Goal: Information Seeking & Learning: Learn about a topic

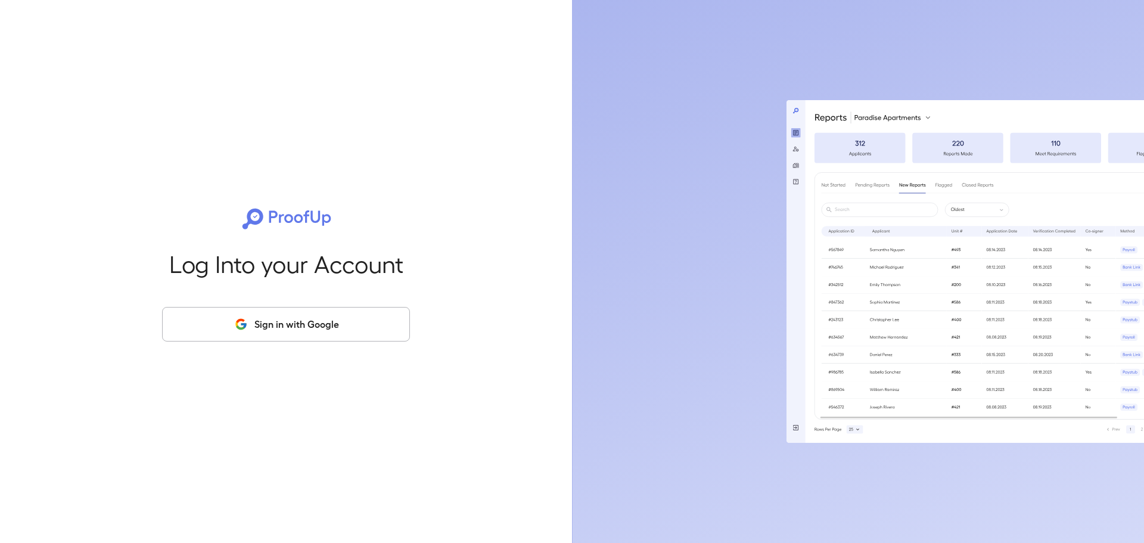
click at [257, 326] on button "Sign in with Google" at bounding box center [286, 324] width 248 height 35
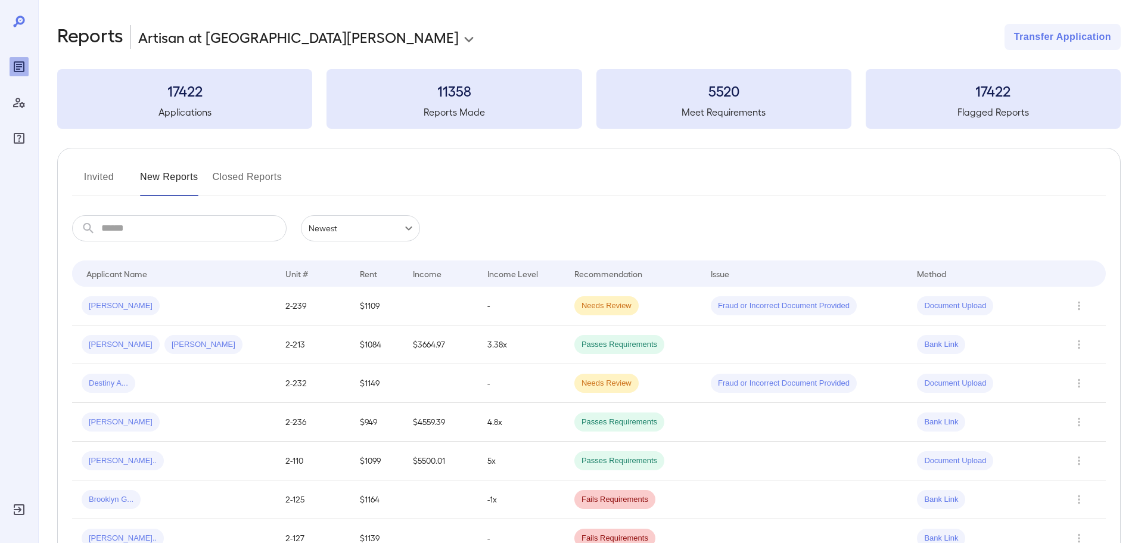
click at [116, 304] on span "[PERSON_NAME]" at bounding box center [121, 305] width 78 height 11
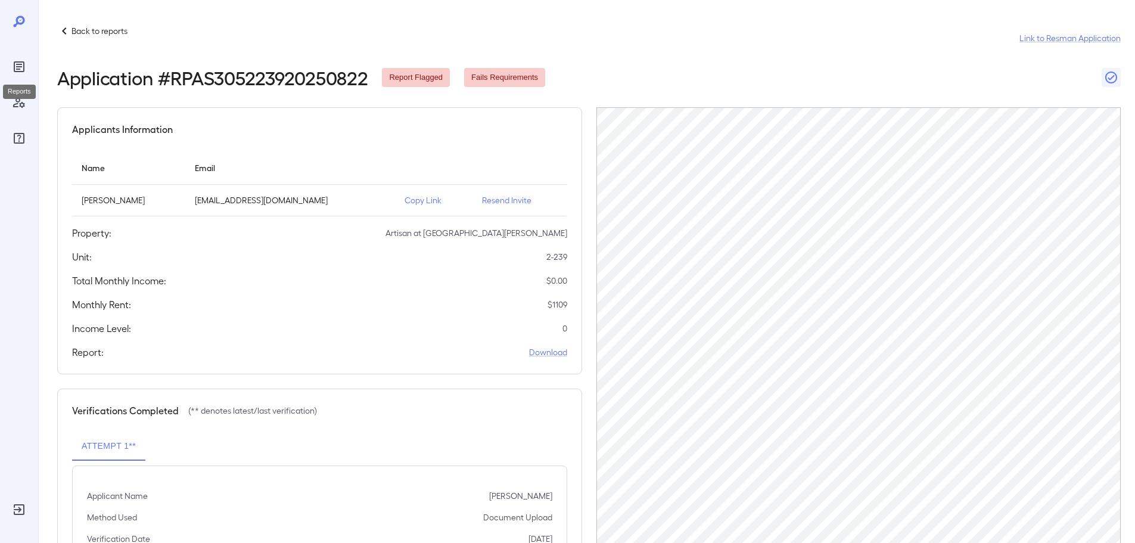
click at [18, 71] on icon "Reports" at bounding box center [19, 66] width 11 height 11
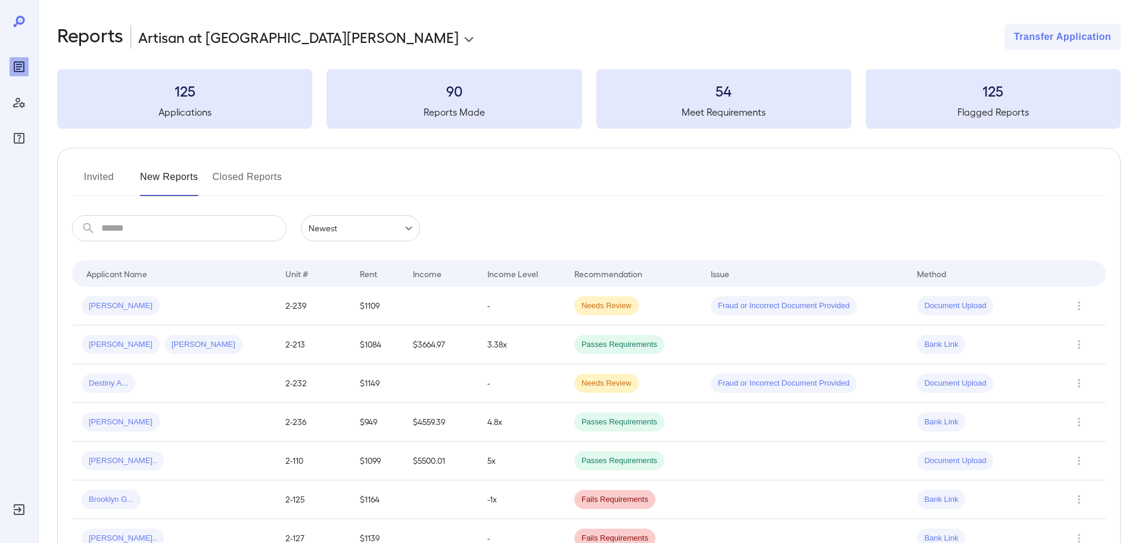
click at [98, 176] on button "Invited" at bounding box center [99, 181] width 54 height 29
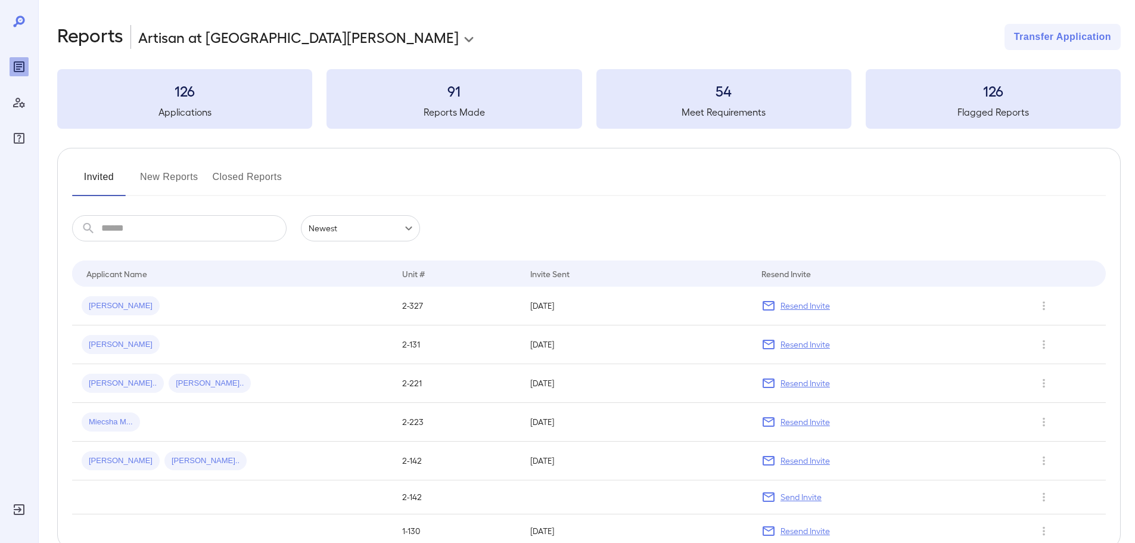
click at [169, 175] on button "New Reports" at bounding box center [169, 181] width 58 height 29
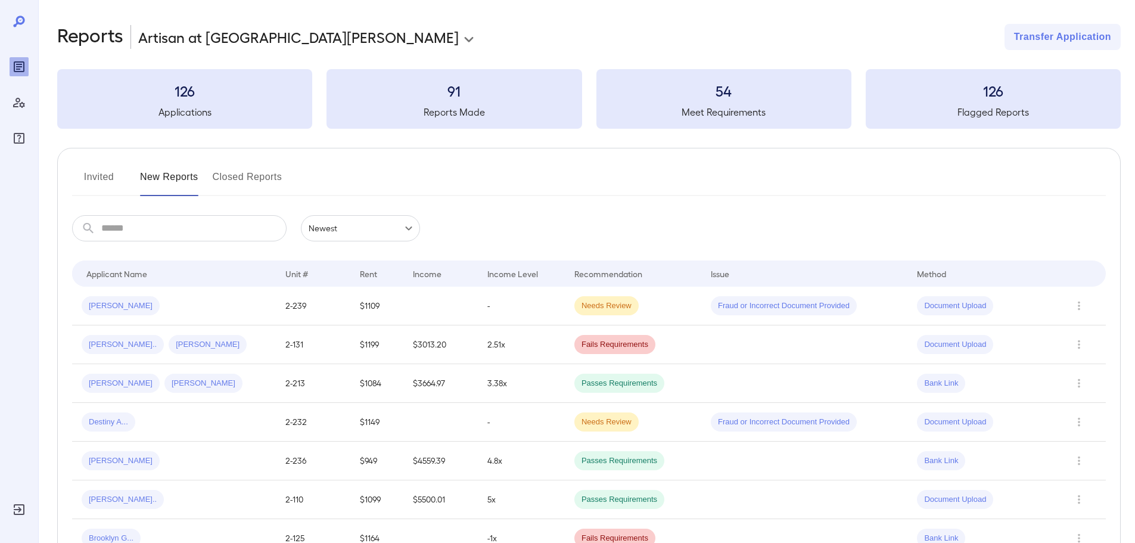
click at [97, 178] on button "Invited" at bounding box center [99, 181] width 54 height 29
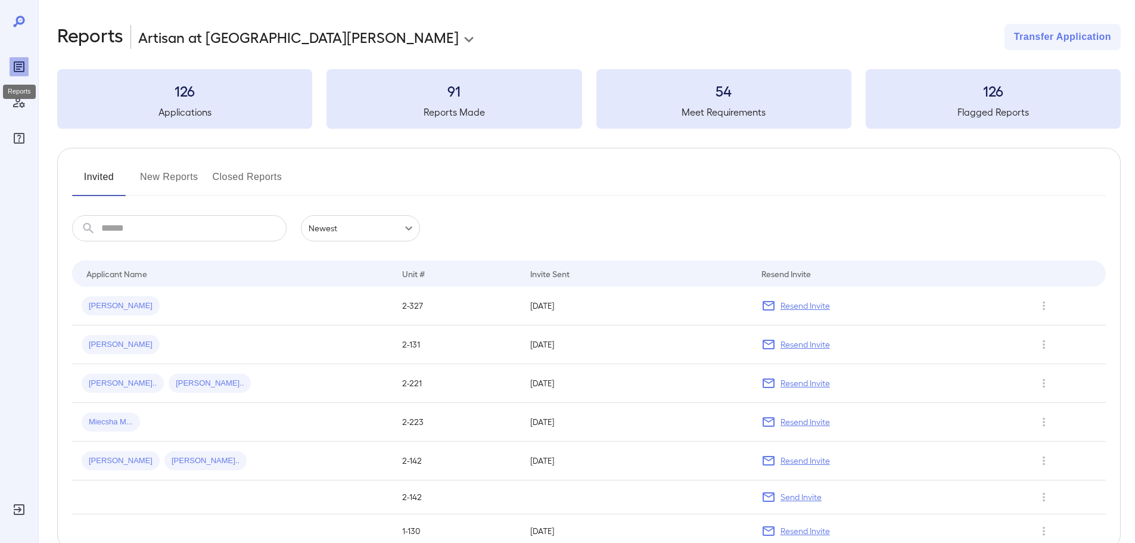
click at [23, 73] on icon "Reports" at bounding box center [19, 67] width 14 height 14
click at [158, 179] on button "New Reports" at bounding box center [169, 181] width 58 height 29
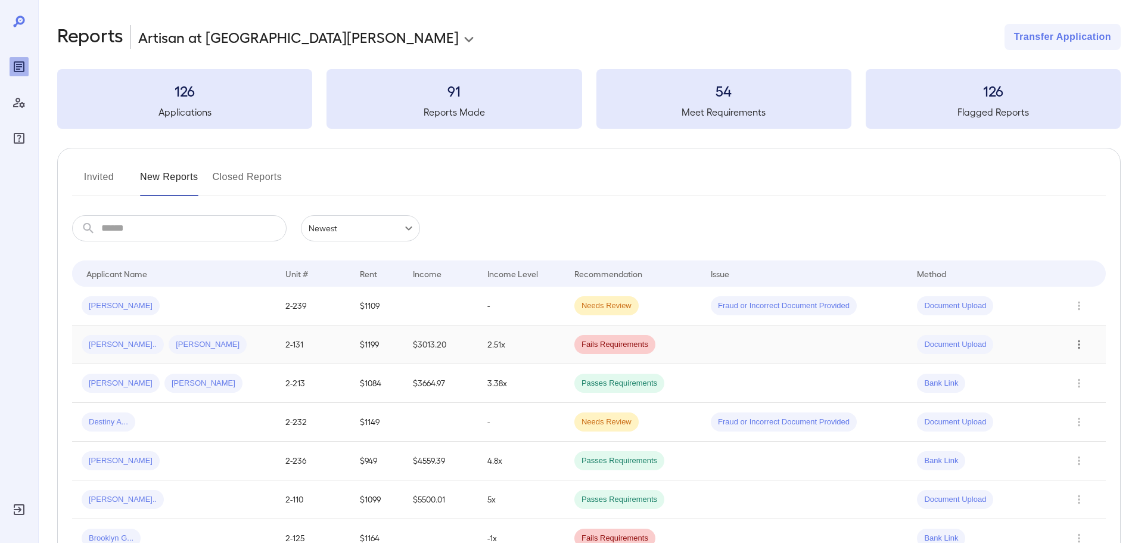
click at [1077, 344] on icon "Row Actions" at bounding box center [1078, 344] width 13 height 14
click at [1065, 366] on li "View Application" at bounding box center [1087, 368] width 94 height 19
